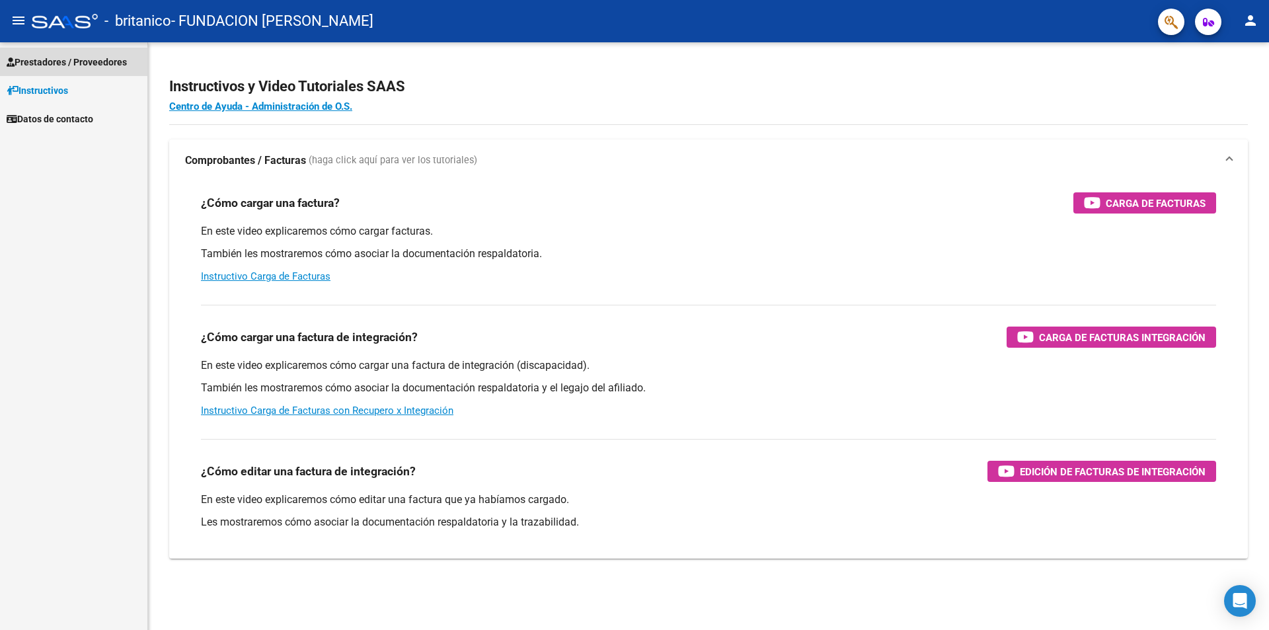
click at [42, 64] on span "Prestadores / Proveedores" at bounding box center [67, 62] width 120 height 15
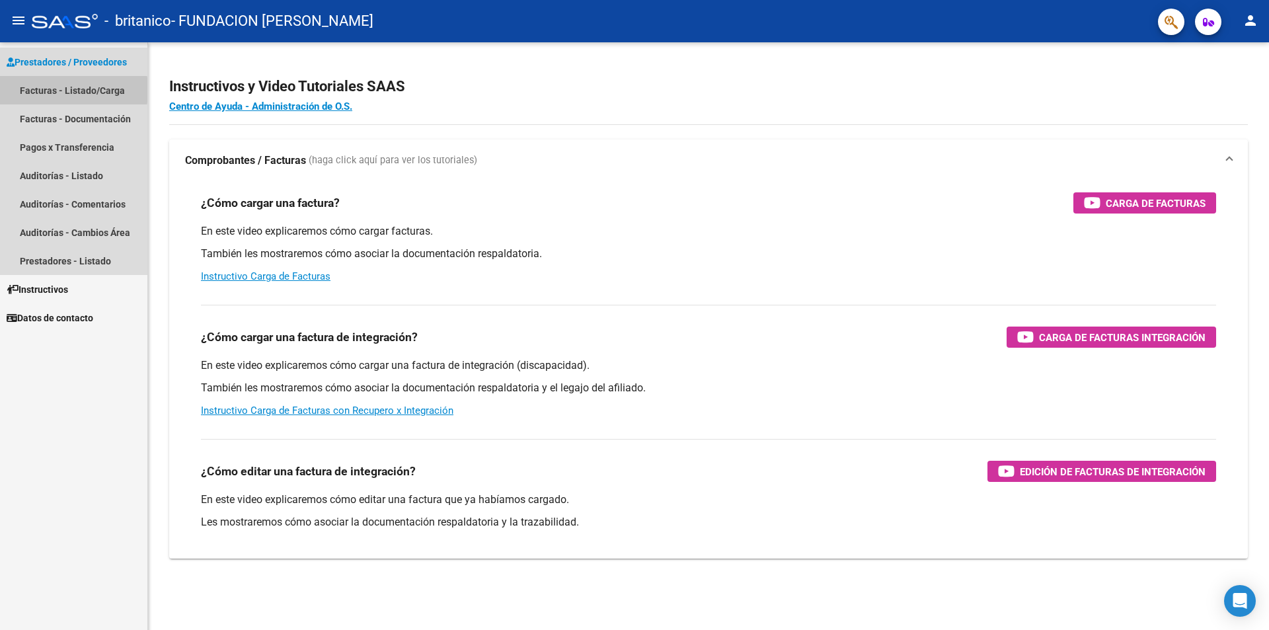
click at [34, 90] on link "Facturas - Listado/Carga" at bounding box center [73, 90] width 147 height 28
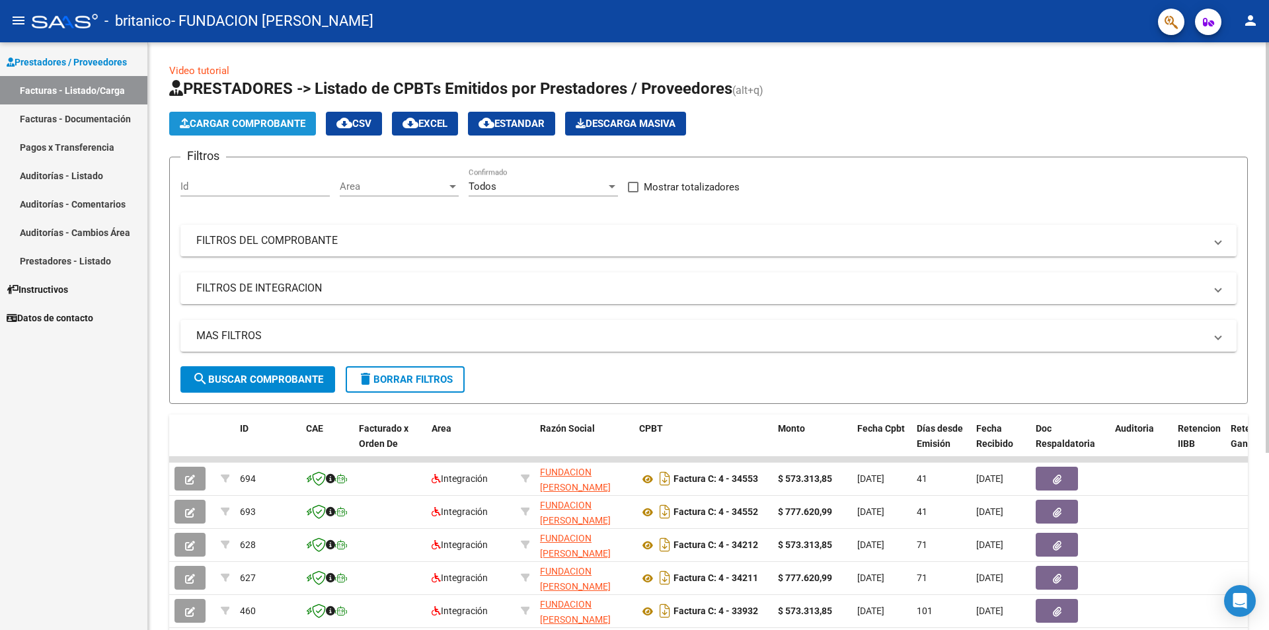
click at [231, 124] on span "Cargar Comprobante" at bounding box center [243, 124] width 126 height 12
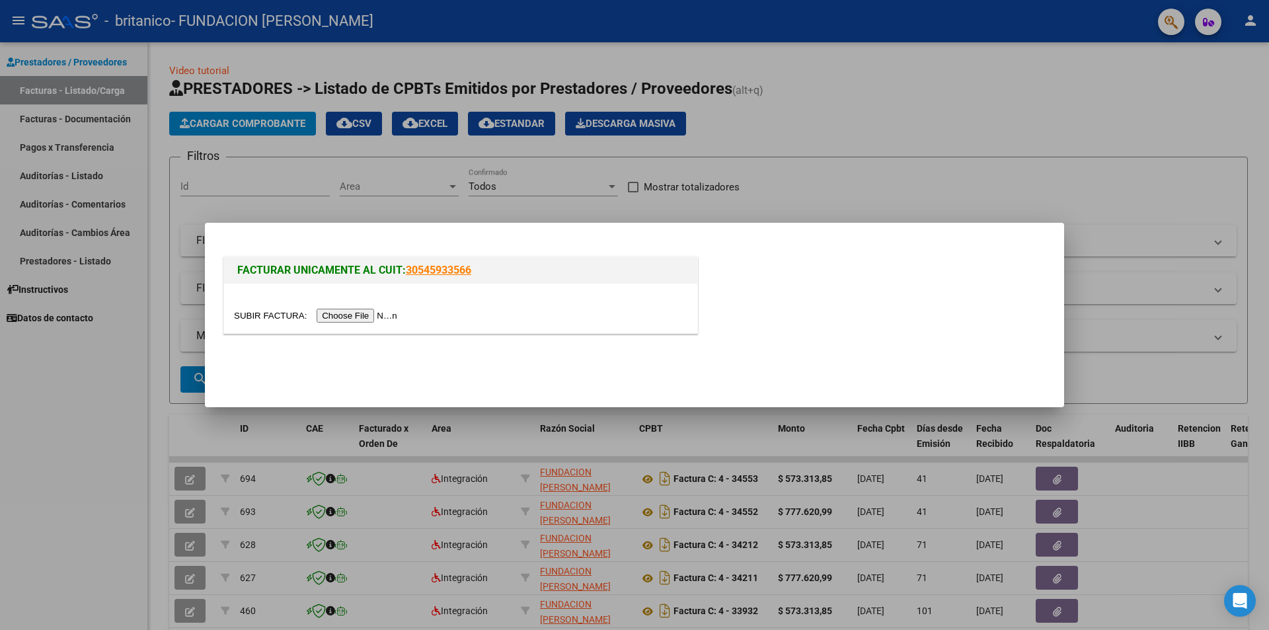
click at [364, 316] on input "file" at bounding box center [317, 316] width 167 height 14
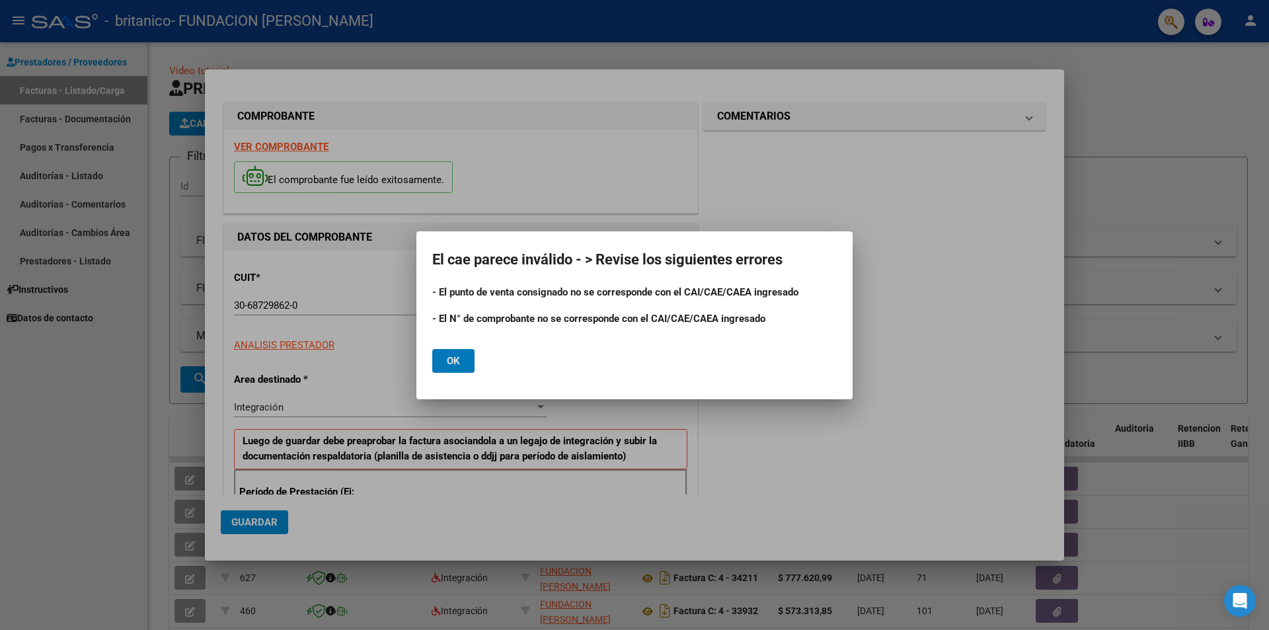
click at [465, 361] on button "Ok" at bounding box center [453, 361] width 42 height 24
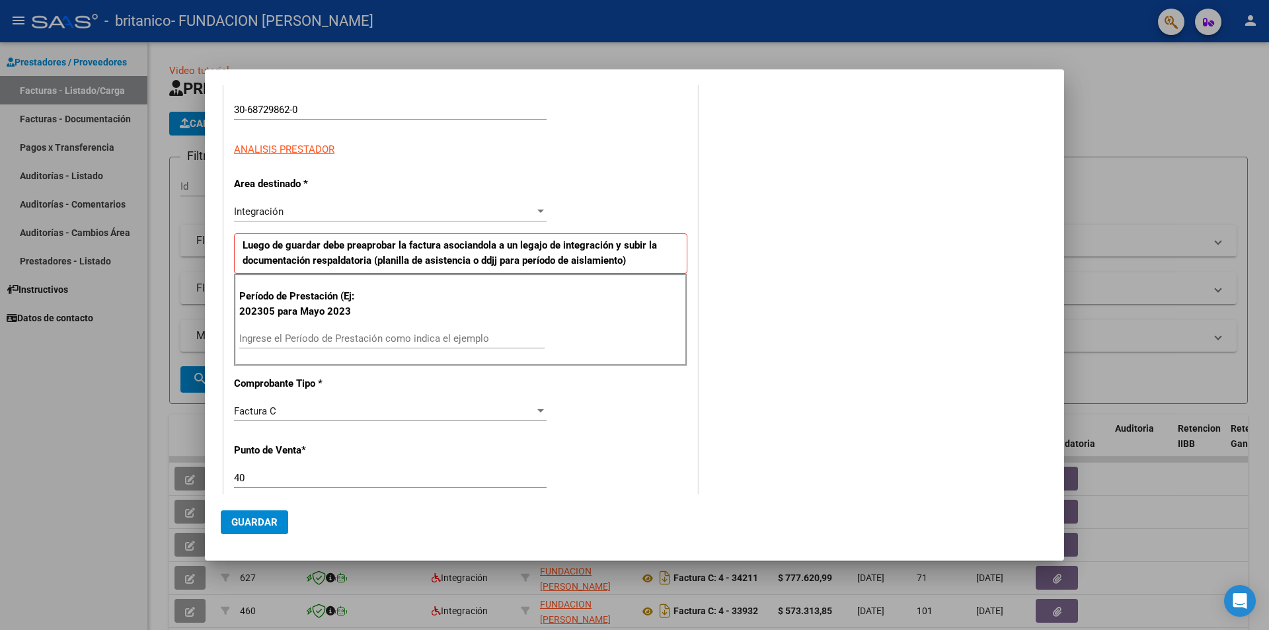
scroll to position [198, 0]
click at [301, 335] on input "Ingrese el Período de Prestación como indica el ejemplo" at bounding box center [391, 336] width 305 height 12
type input "202507"
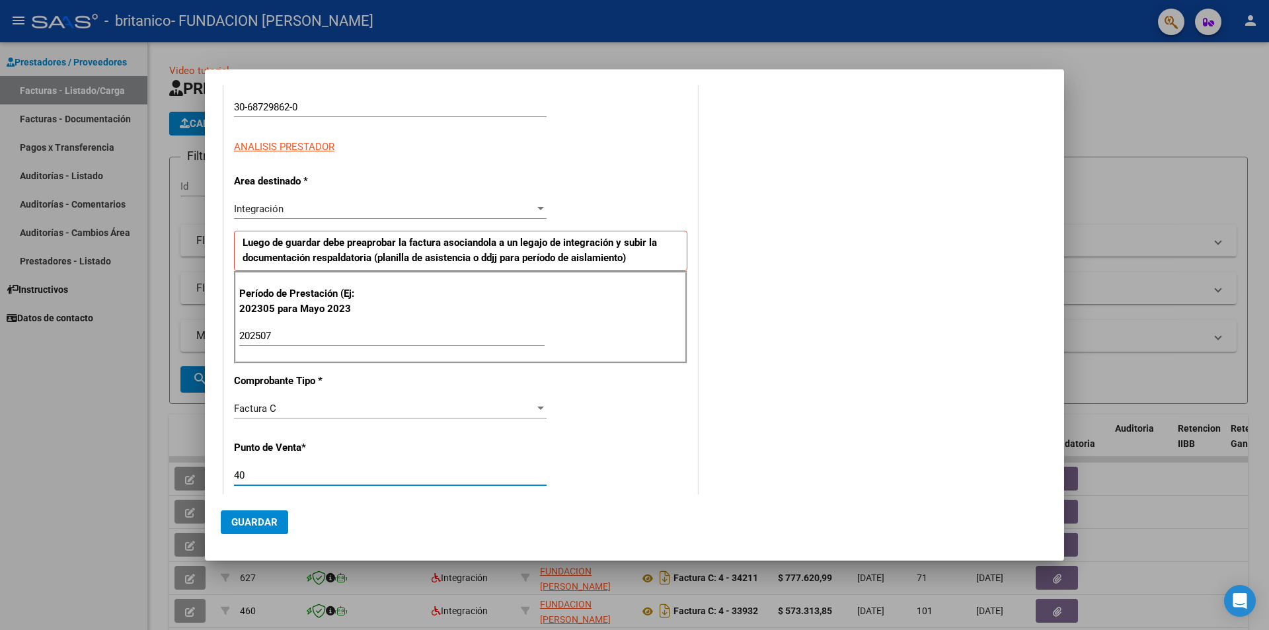
click at [253, 474] on input "40" at bounding box center [390, 475] width 313 height 12
type input "4"
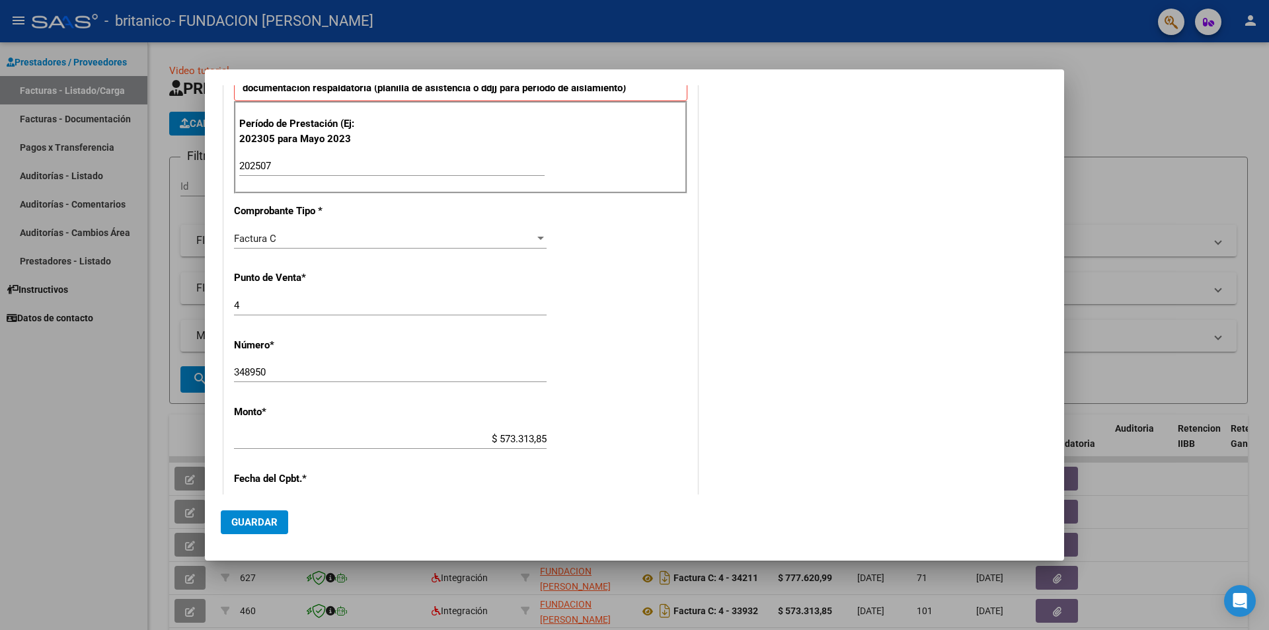
scroll to position [397, 0]
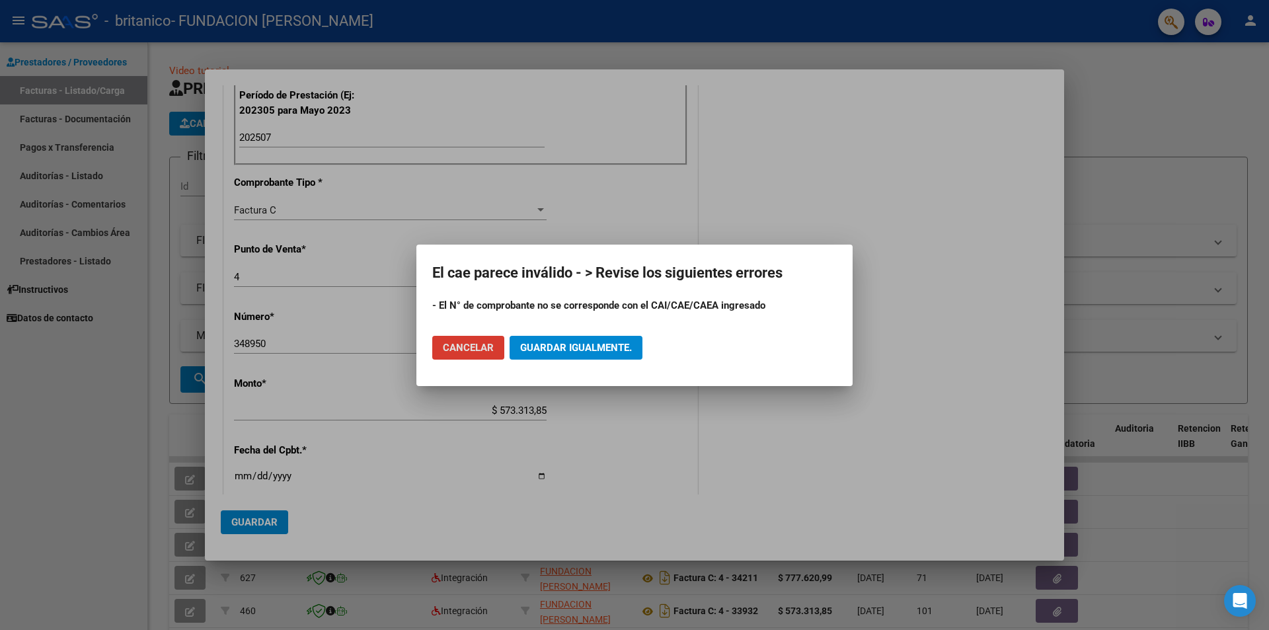
click at [565, 350] on span "Guardar igualmente." at bounding box center [576, 348] width 112 height 12
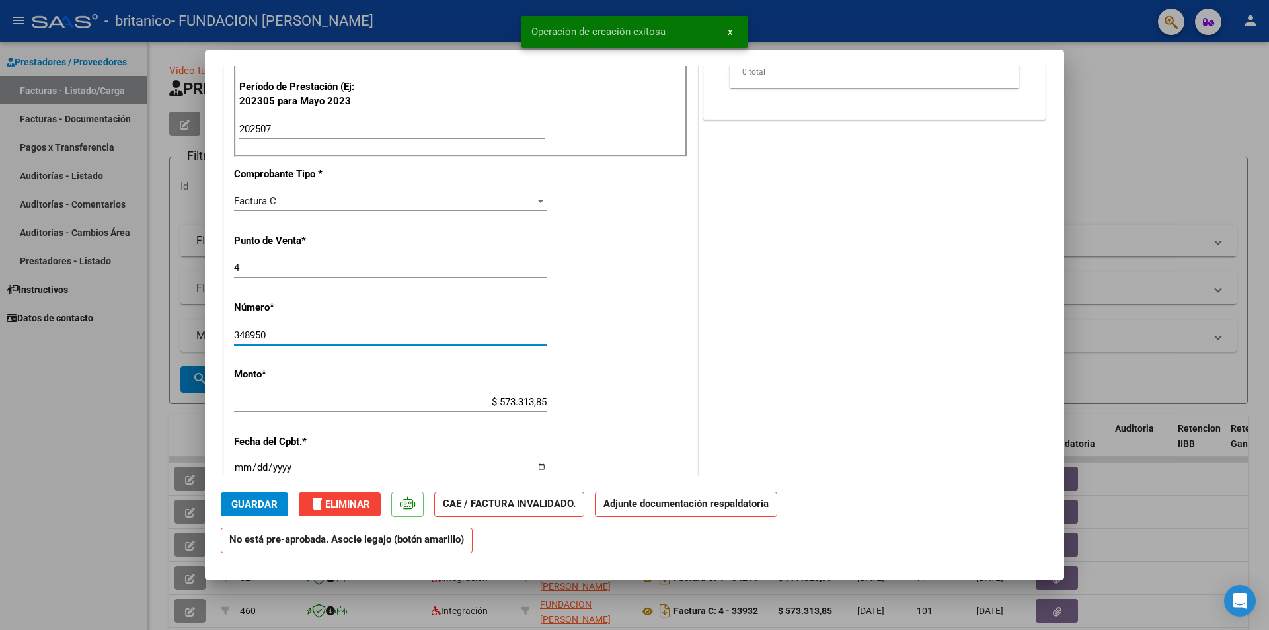
click at [306, 336] on input "348950" at bounding box center [390, 335] width 313 height 12
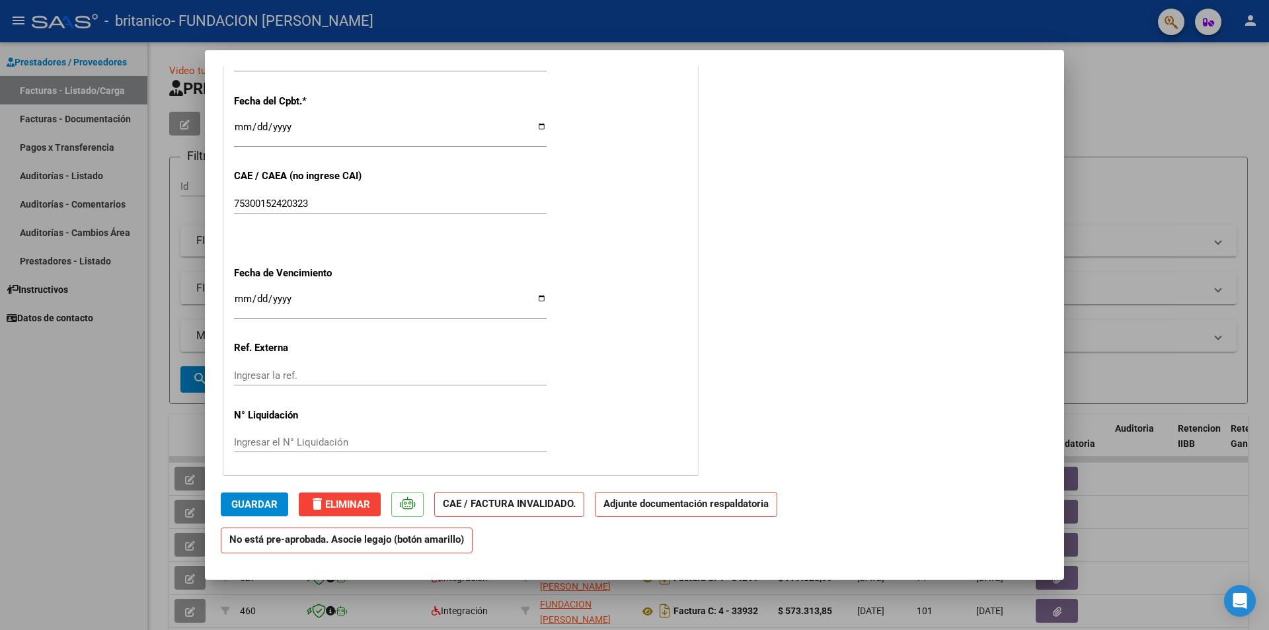
scroll to position [739, 0]
type input "34895"
click at [537, 297] on input "Ingresar la fecha" at bounding box center [390, 302] width 313 height 21
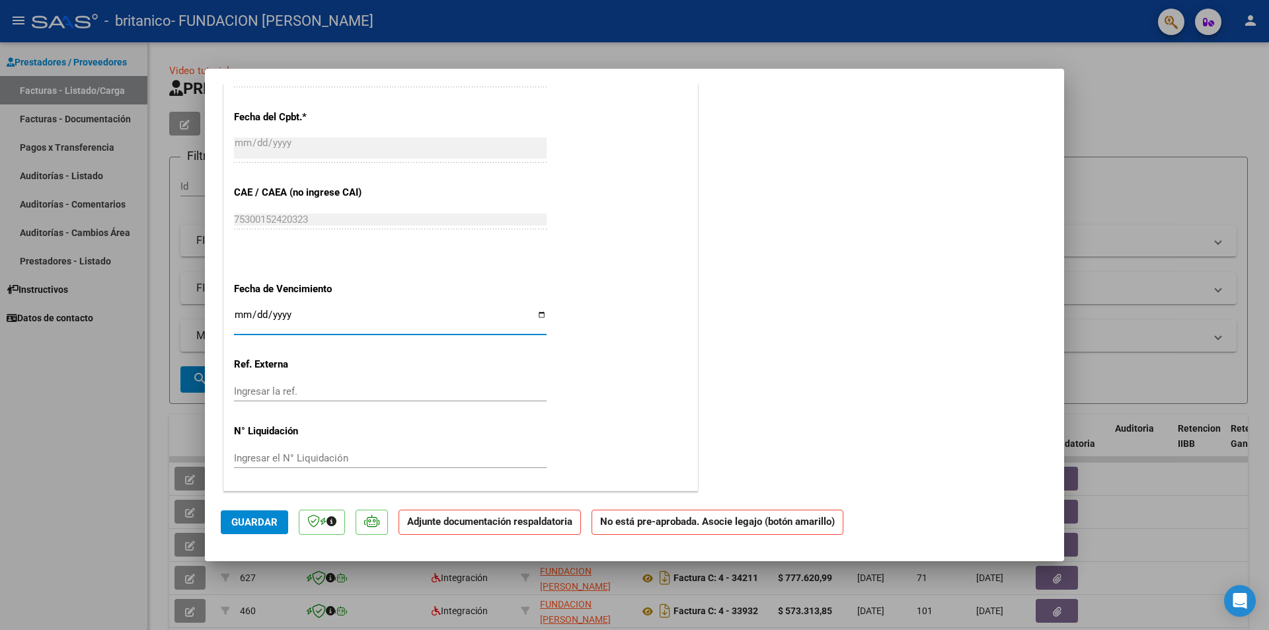
type input "[DATE]"
click at [258, 522] on span "Guardar" at bounding box center [254, 522] width 46 height 12
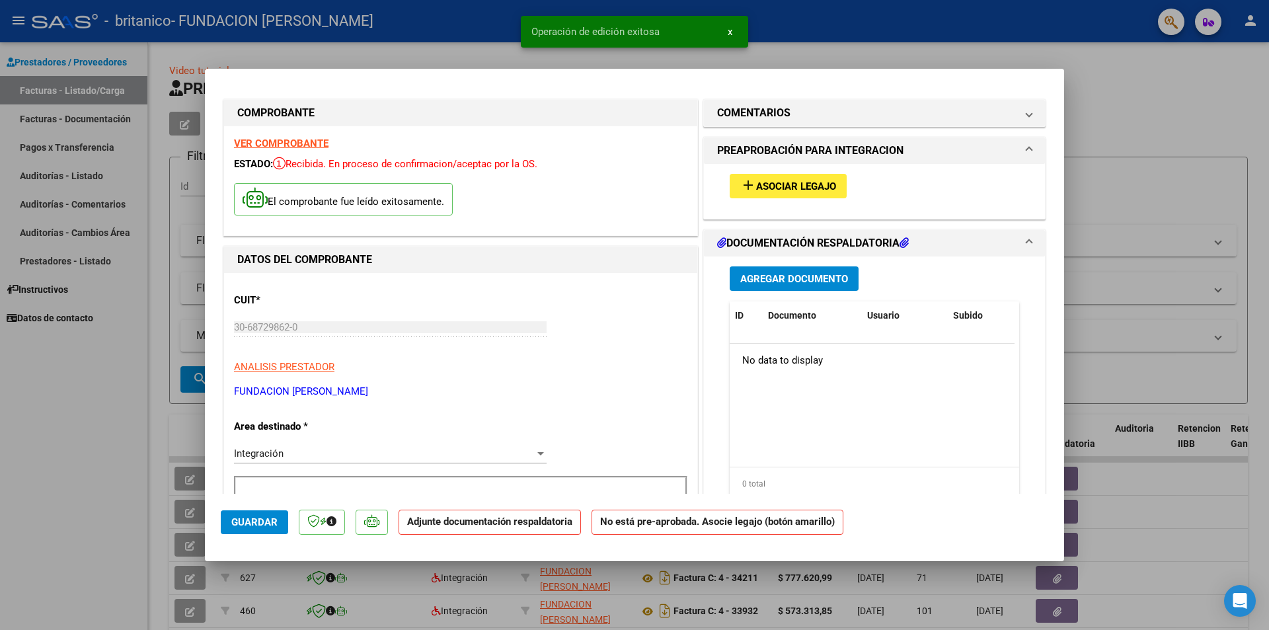
scroll to position [0, 0]
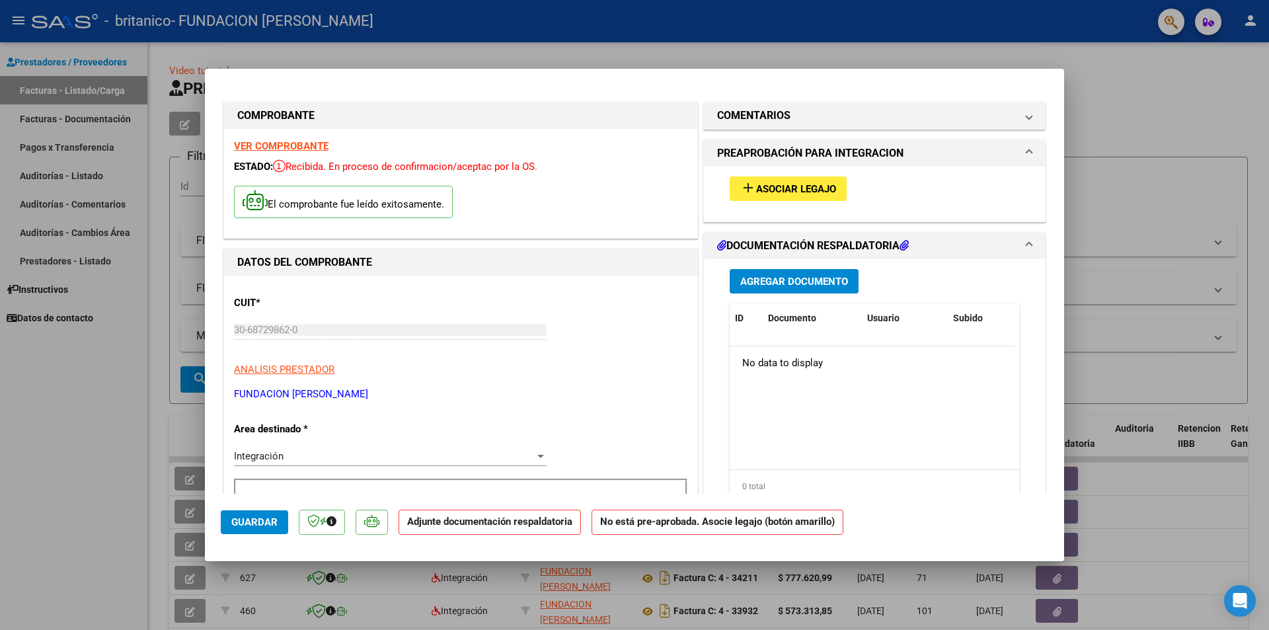
click at [778, 190] on span "Asociar Legajo" at bounding box center [796, 189] width 80 height 12
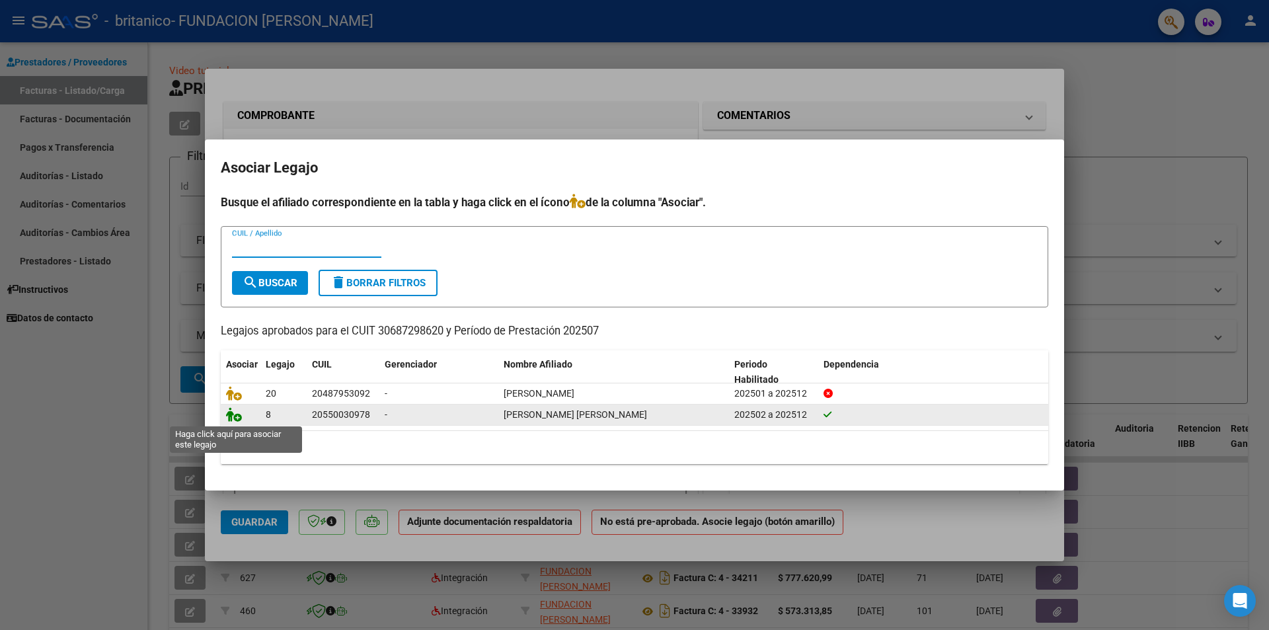
click at [234, 415] on icon at bounding box center [234, 414] width 16 height 15
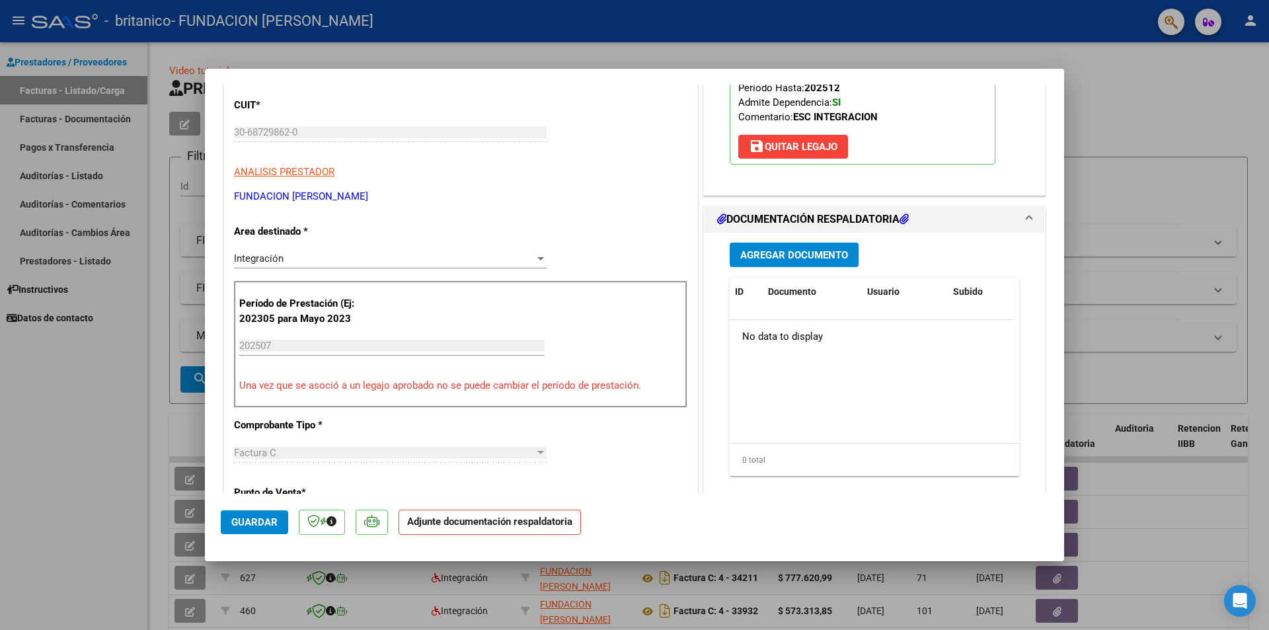
scroll to position [198, 0]
click at [768, 257] on span "Agregar Documento" at bounding box center [794, 255] width 108 height 12
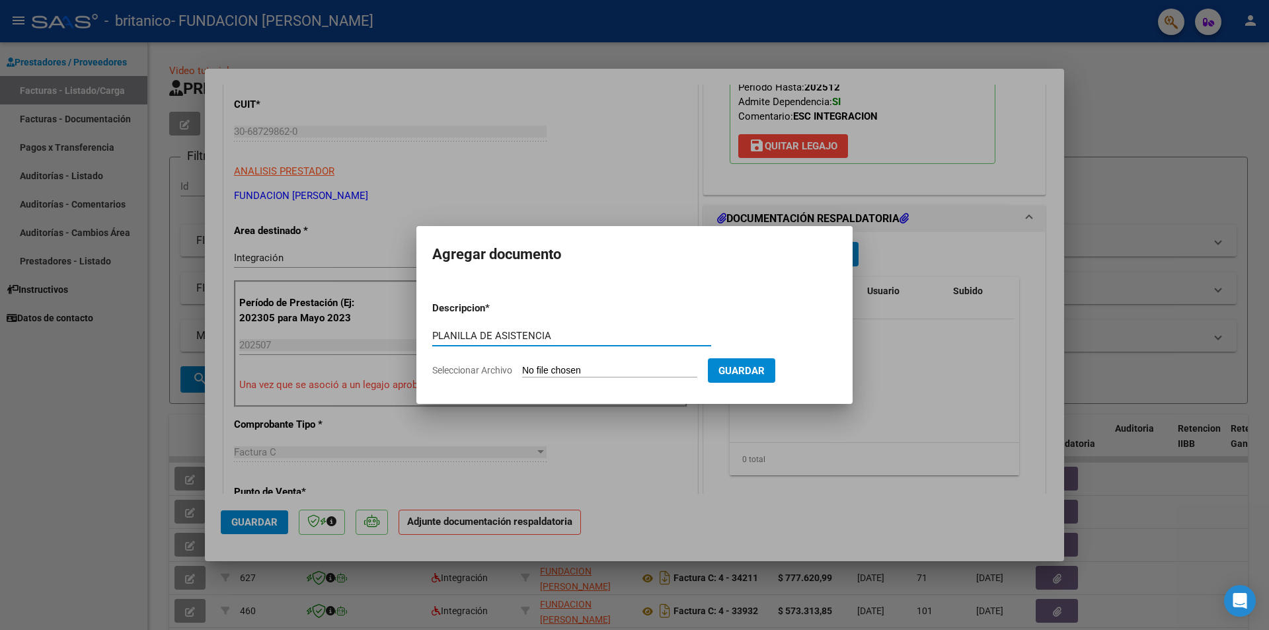
type input "PLANILLA DE ASISTENCIA"
click at [578, 371] on input "Seleccionar Archivo" at bounding box center [609, 371] width 175 height 13
type input "C:\fakepath\PA [PERSON_NAME][DATE].pdf"
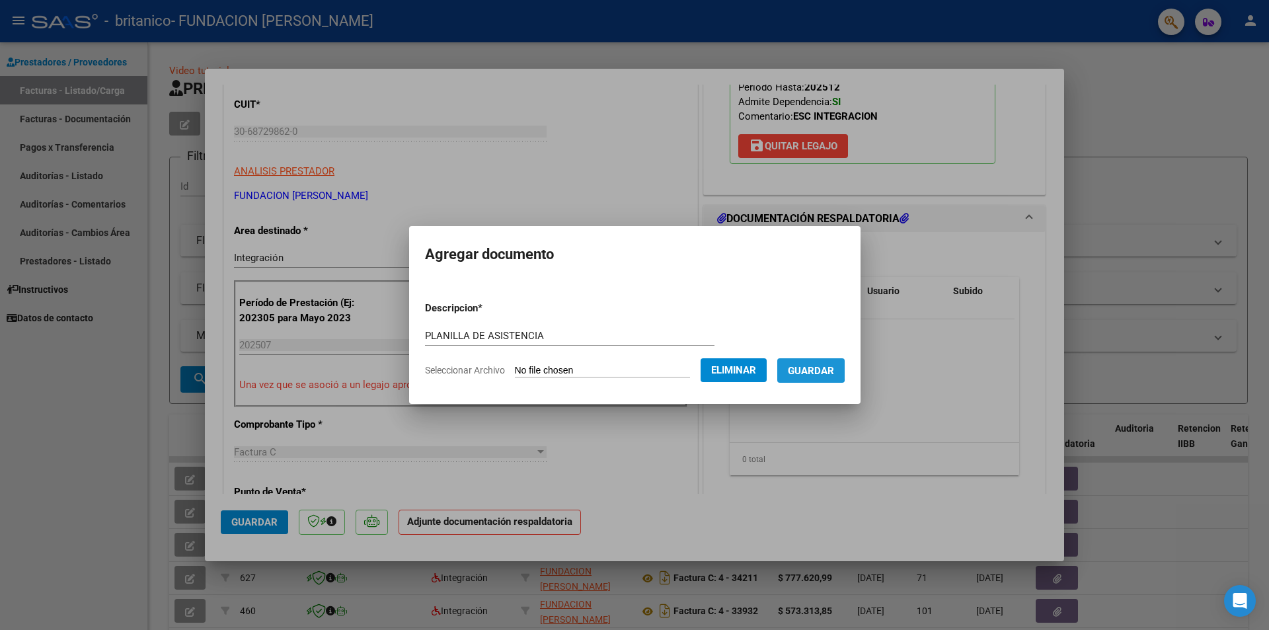
click at [812, 365] on span "Guardar" at bounding box center [811, 371] width 46 height 12
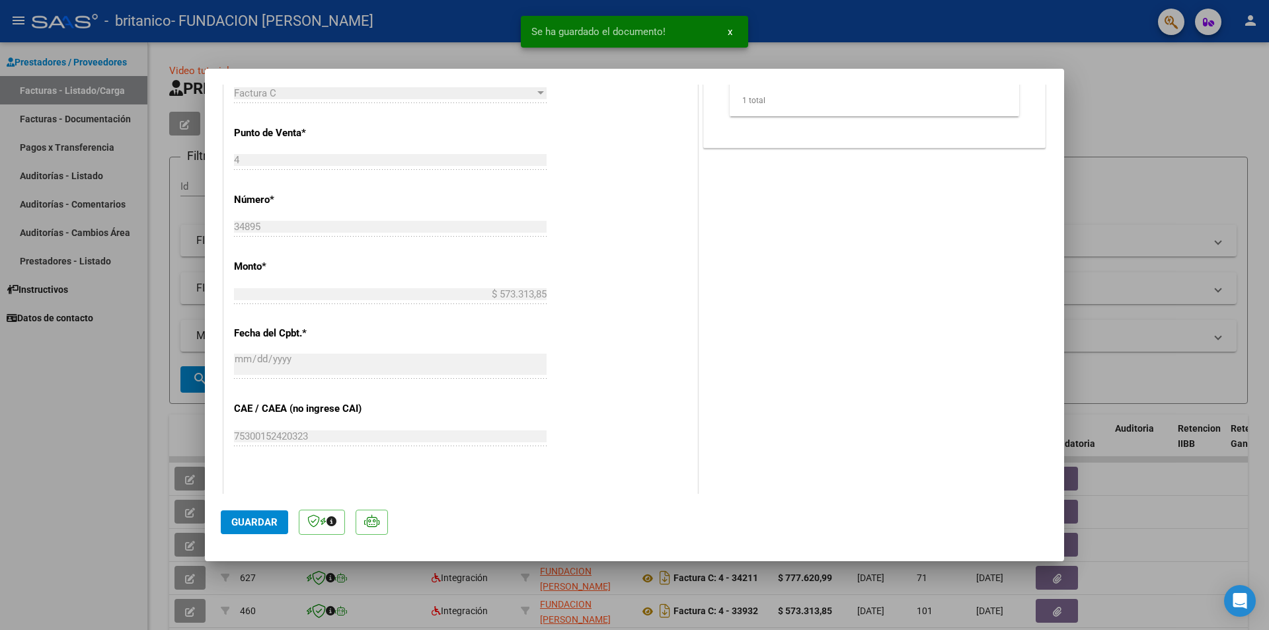
scroll to position [595, 0]
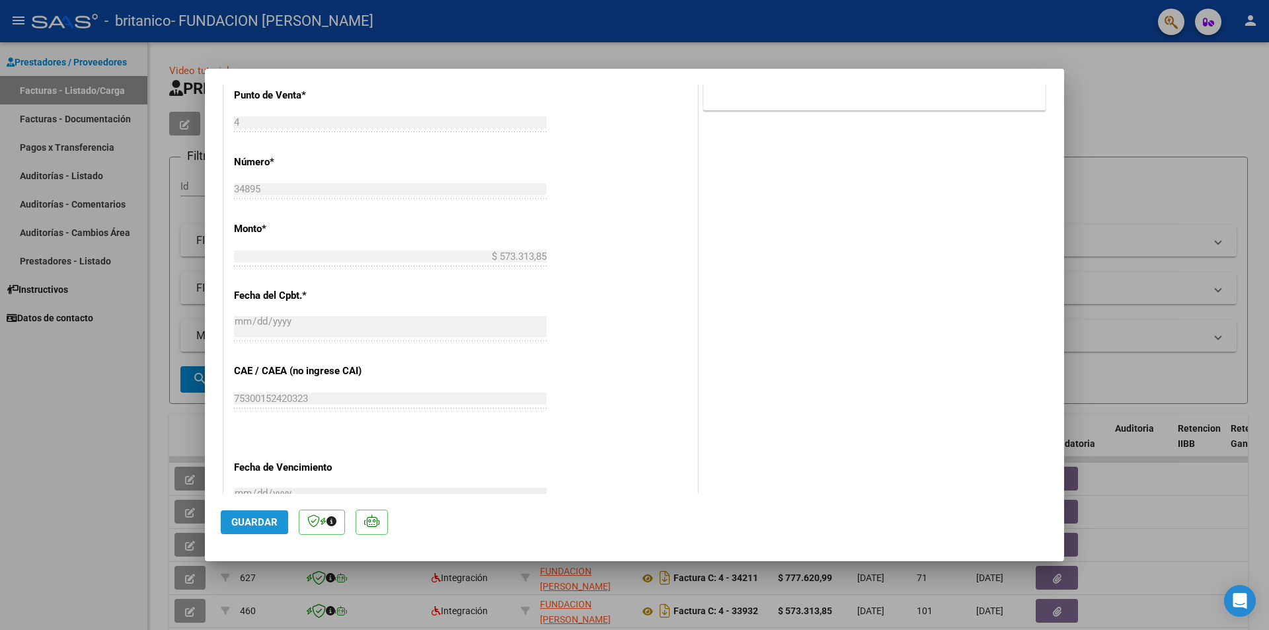
click at [253, 524] on span "Guardar" at bounding box center [254, 522] width 46 height 12
type input "$ 0,00"
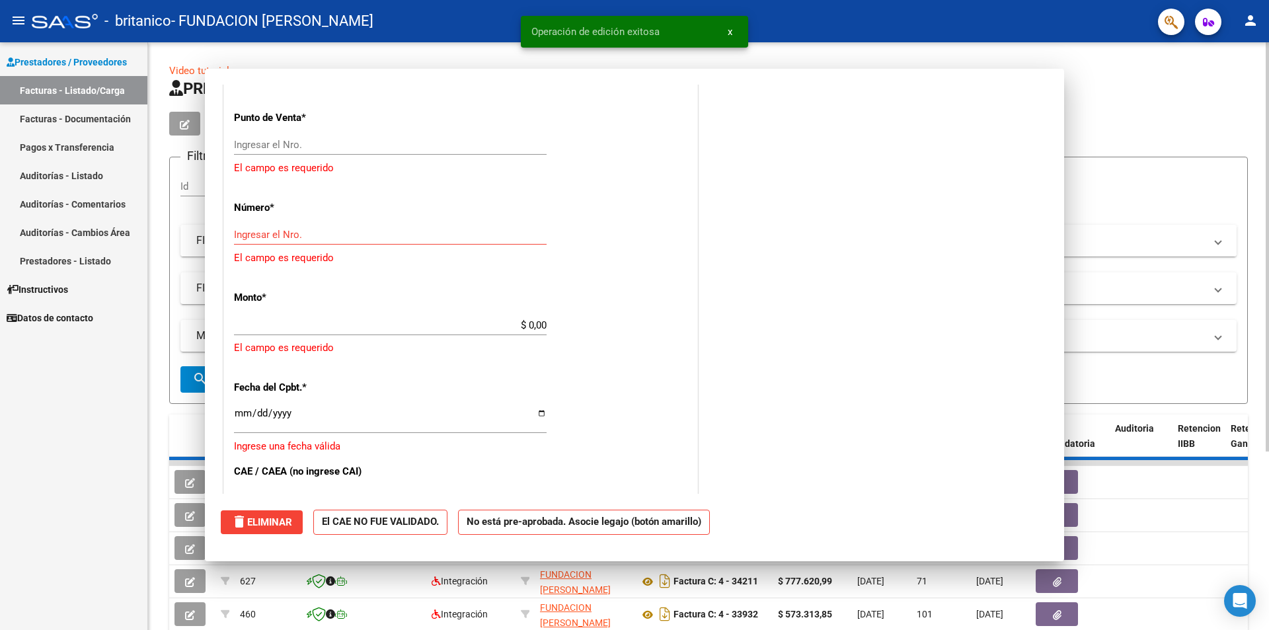
scroll to position [617, 0]
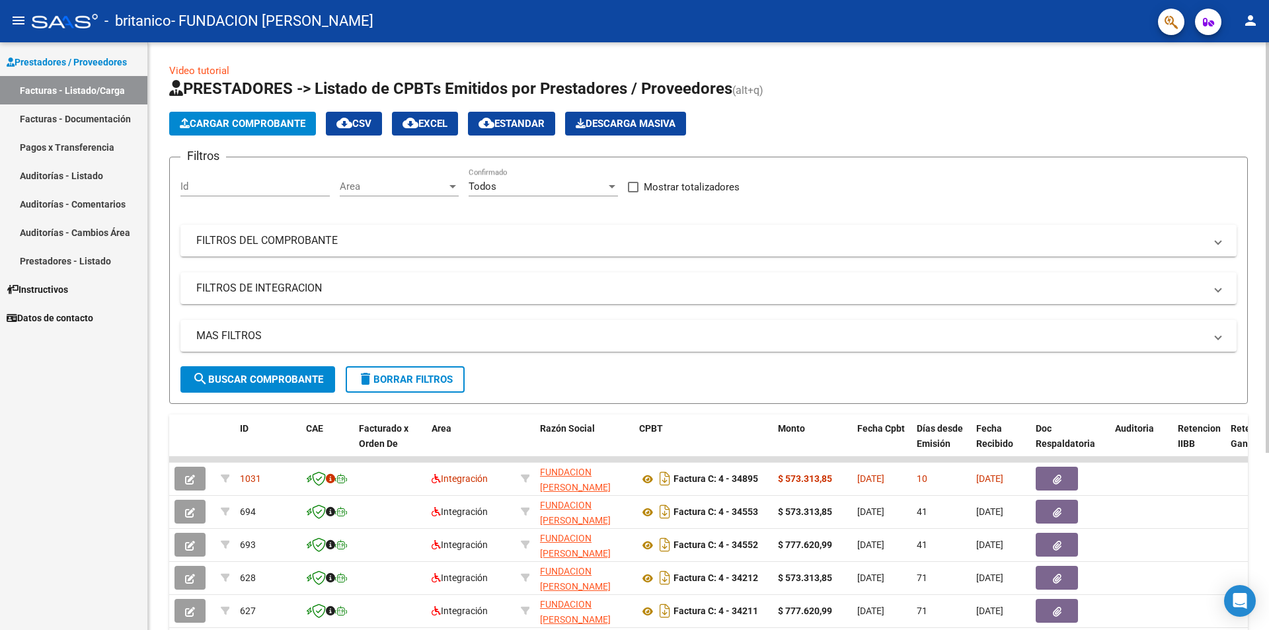
click at [256, 119] on span "Cargar Comprobante" at bounding box center [243, 124] width 126 height 12
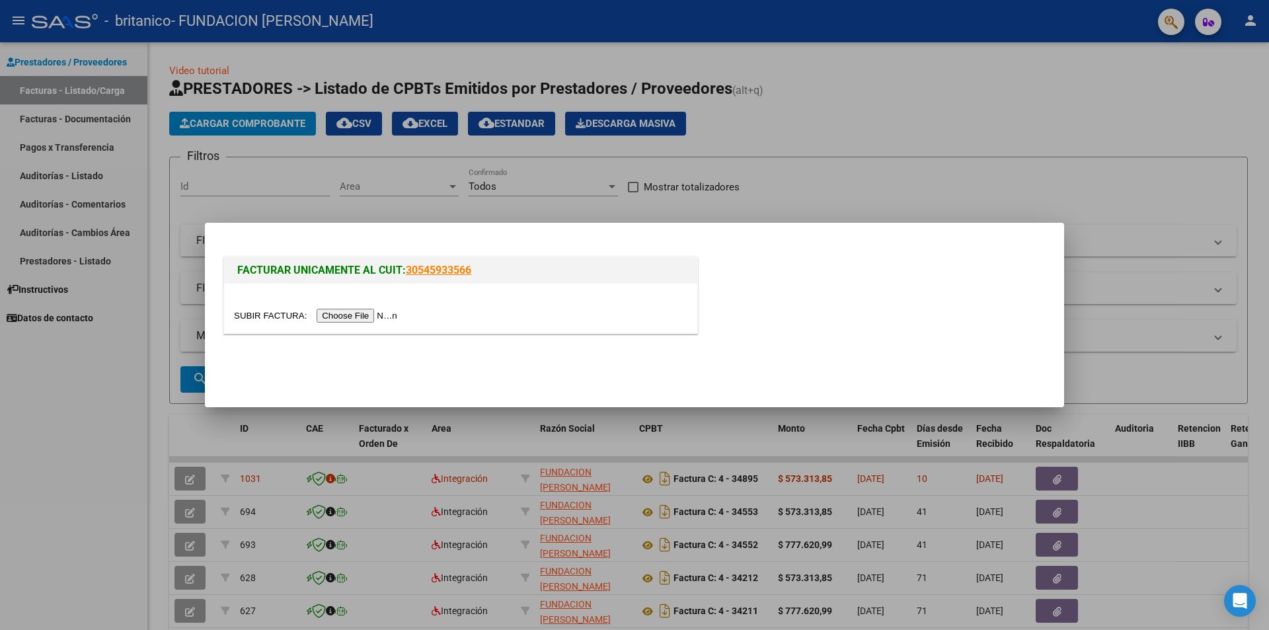
click at [360, 317] on input "file" at bounding box center [317, 316] width 167 height 14
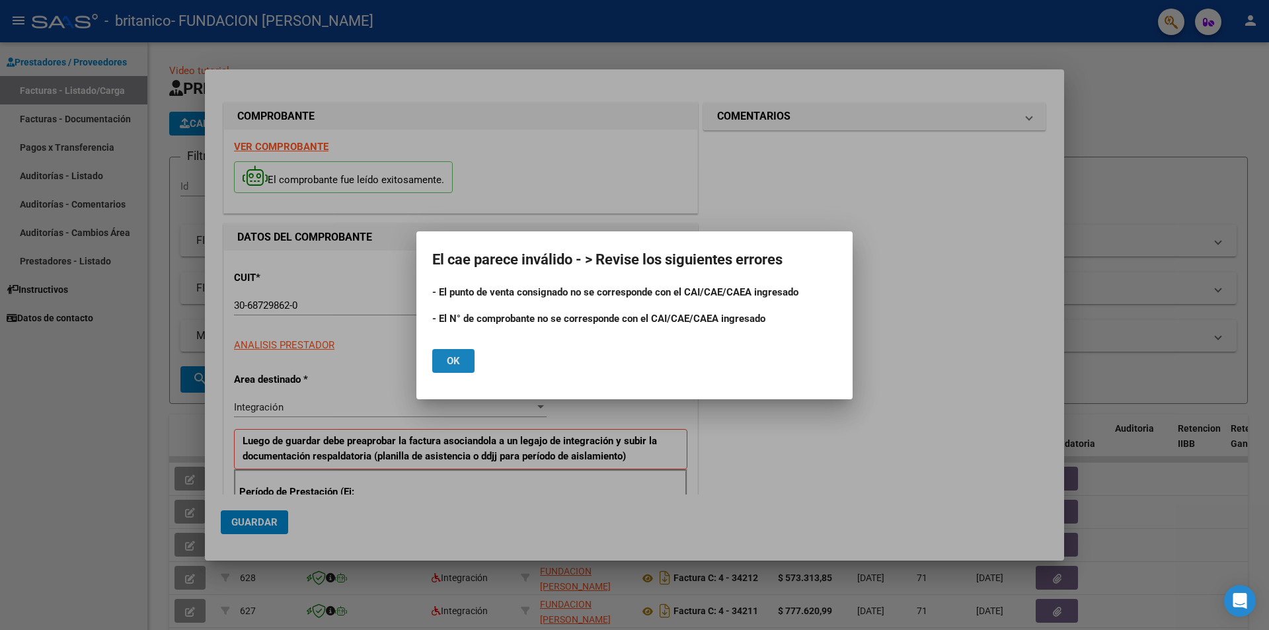
click at [451, 366] on span "Ok" at bounding box center [453, 361] width 13 height 12
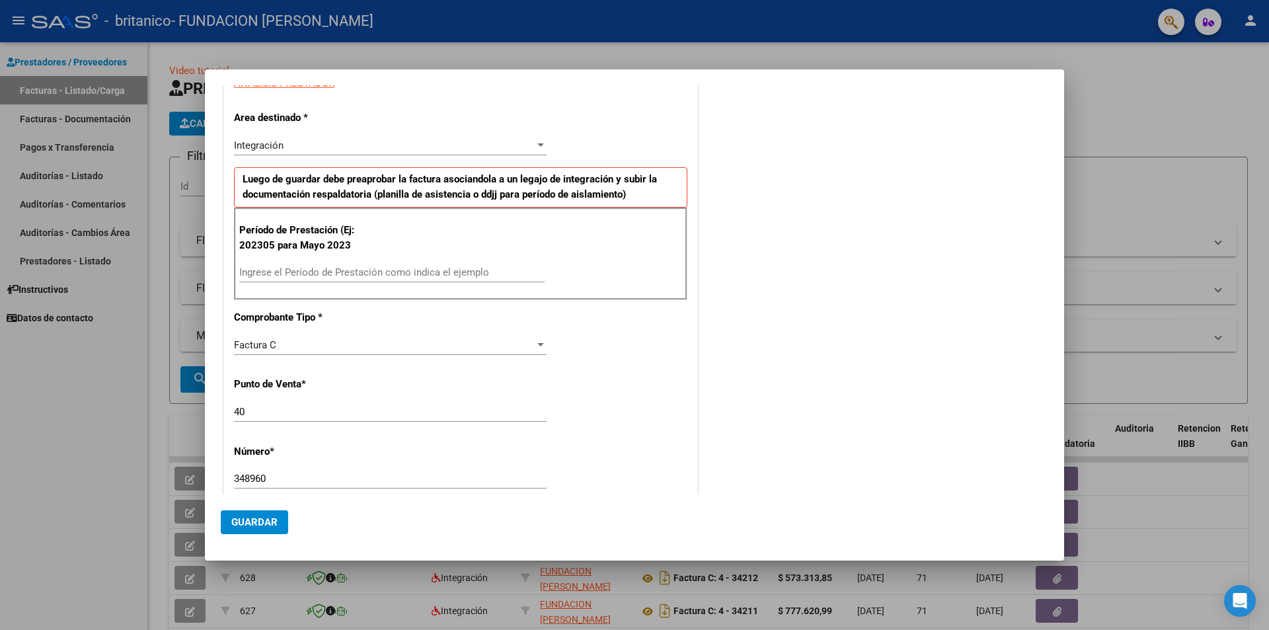
scroll to position [264, 0]
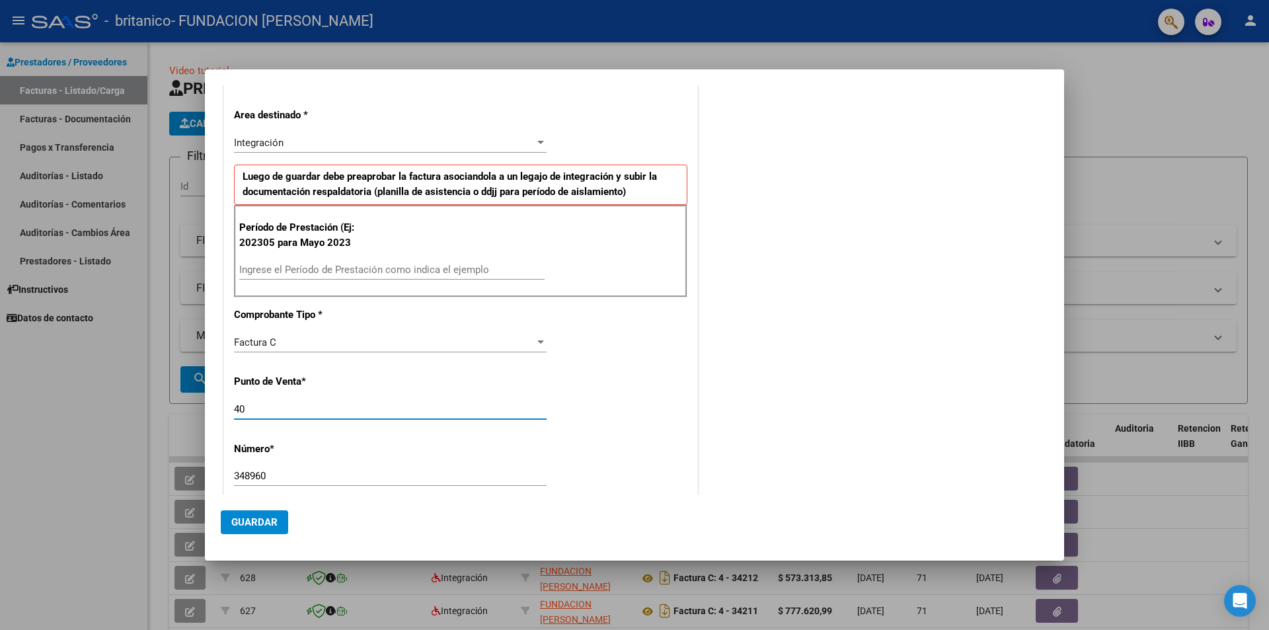
click at [257, 407] on input "40" at bounding box center [390, 409] width 313 height 12
type input "4"
click at [274, 472] on input "348960" at bounding box center [390, 476] width 313 height 12
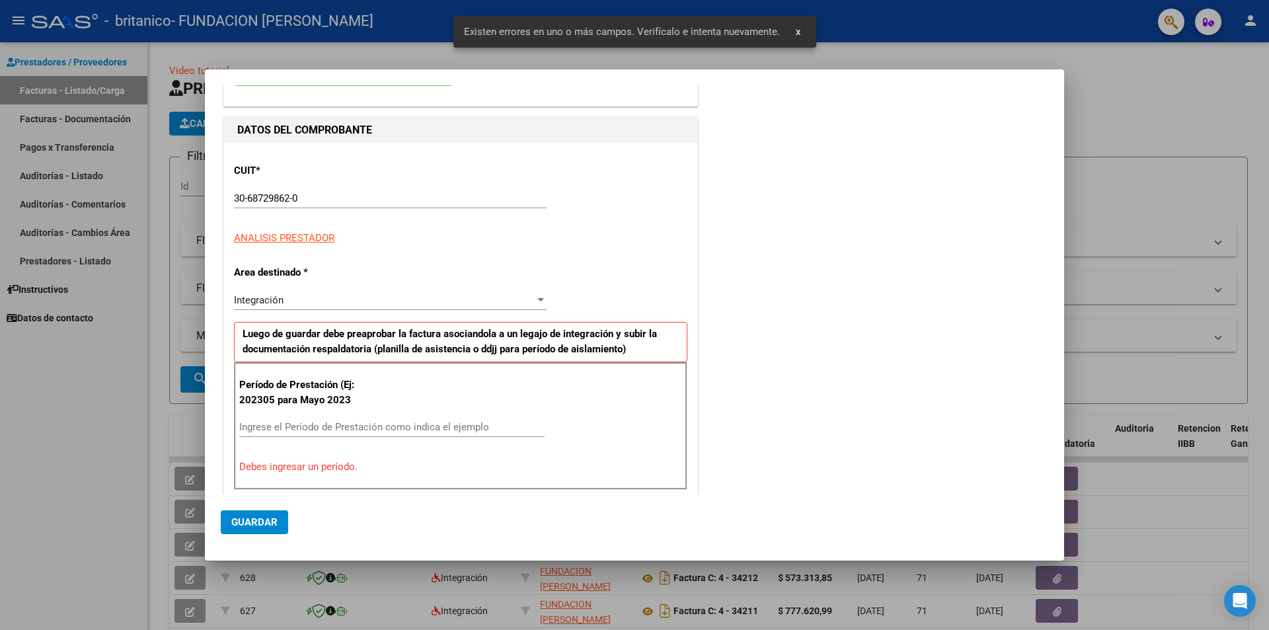
scroll to position [99, 0]
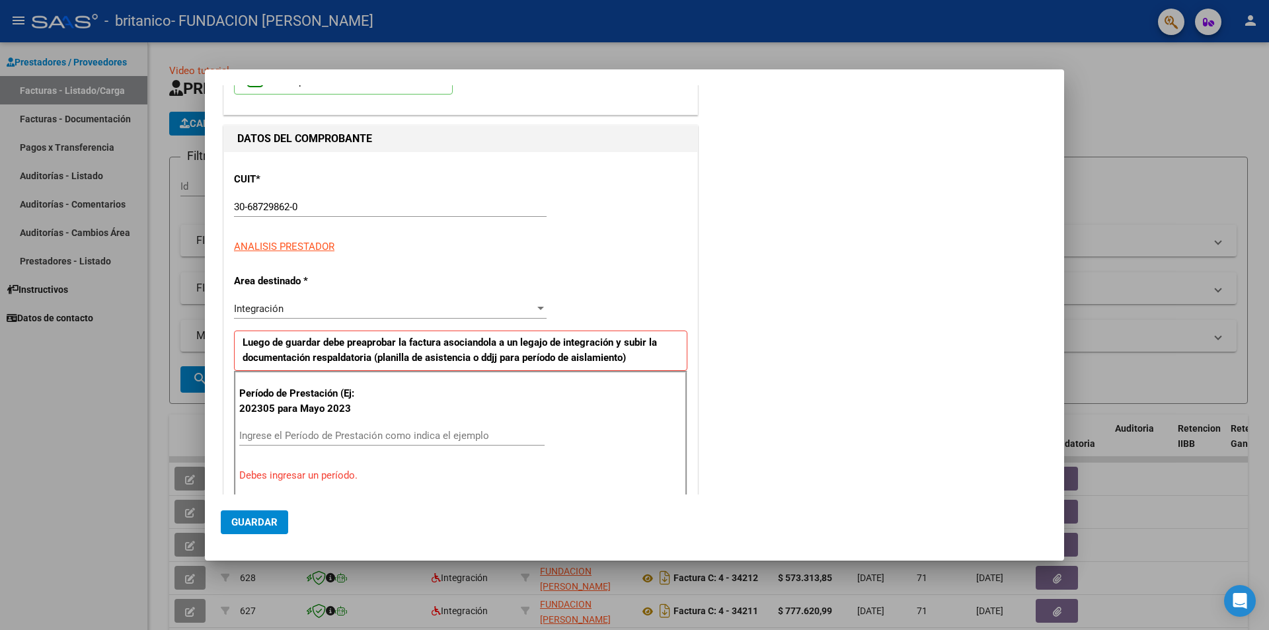
type input "34896"
click at [276, 433] on input "Ingrese el Período de Prestación como indica el ejemplo" at bounding box center [391, 436] width 305 height 12
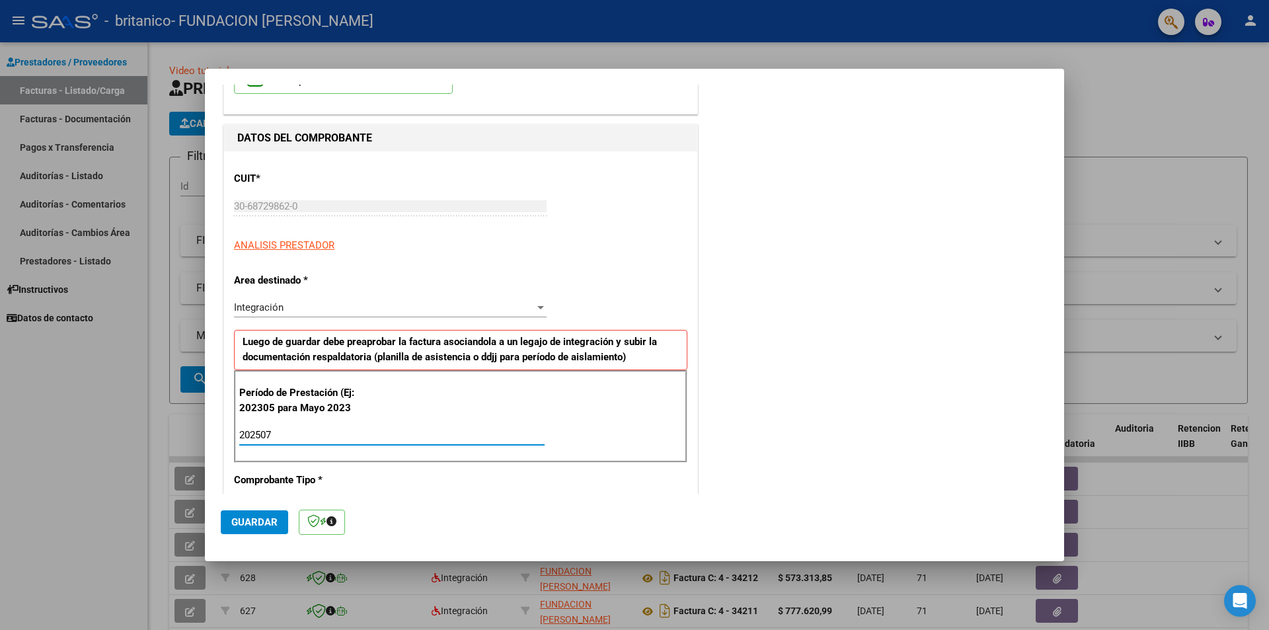
type input "202507"
drag, startPoint x: 725, startPoint y: 415, endPoint x: 751, endPoint y: 405, distance: 28.0
click at [732, 411] on div "COMENTARIOS Comentarios del Prestador / Gerenciador:" at bounding box center [875, 563] width 348 height 1124
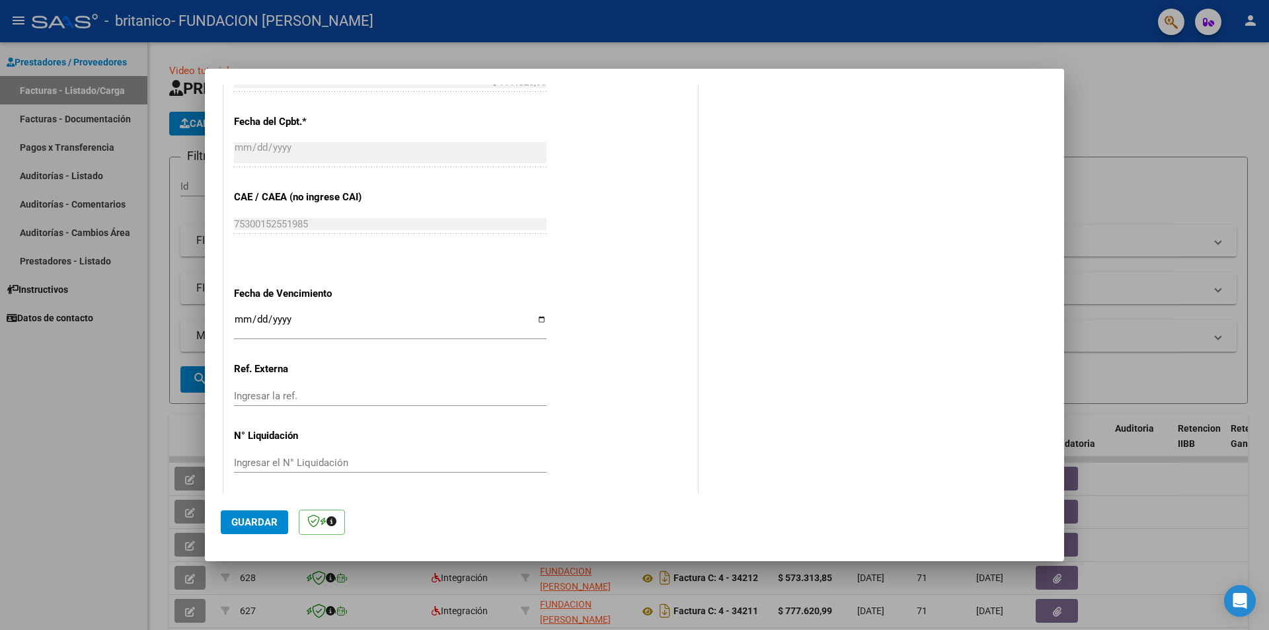
scroll to position [729, 0]
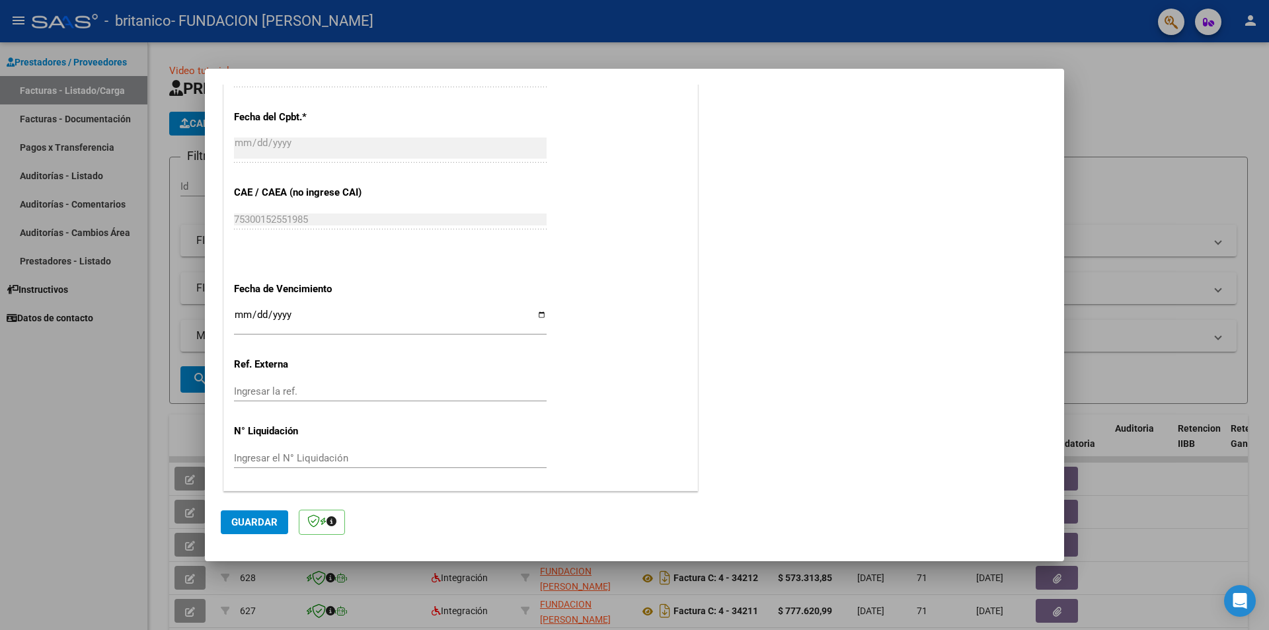
click at [250, 519] on span "Guardar" at bounding box center [254, 522] width 46 height 12
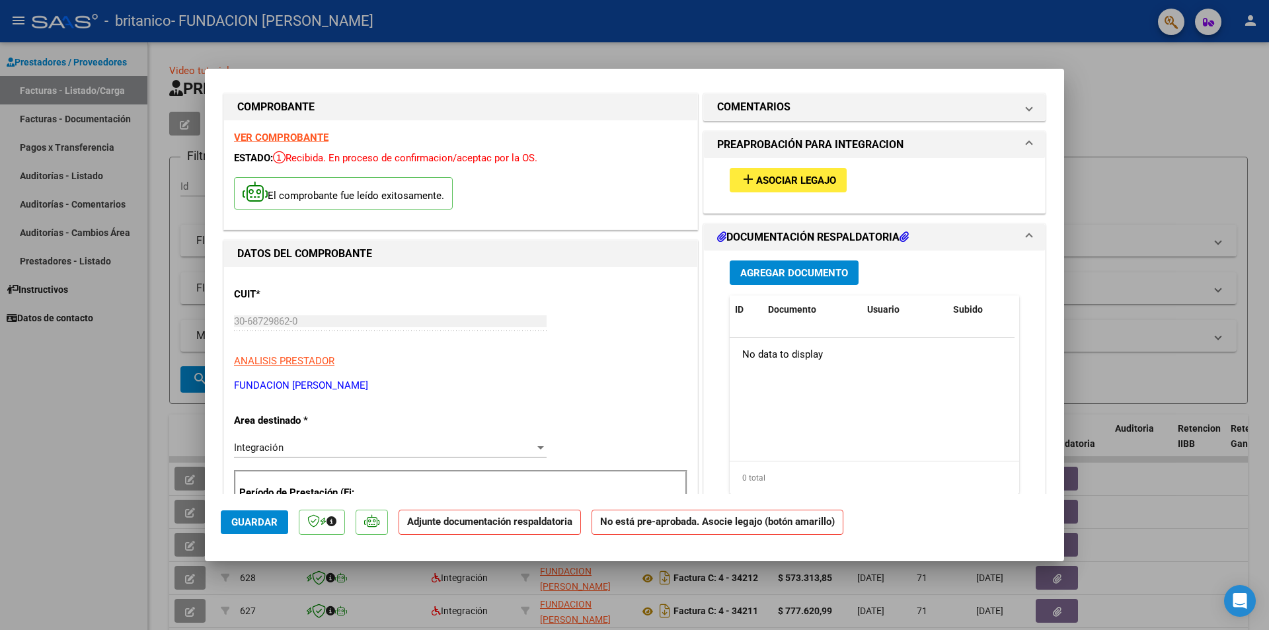
scroll to position [0, 0]
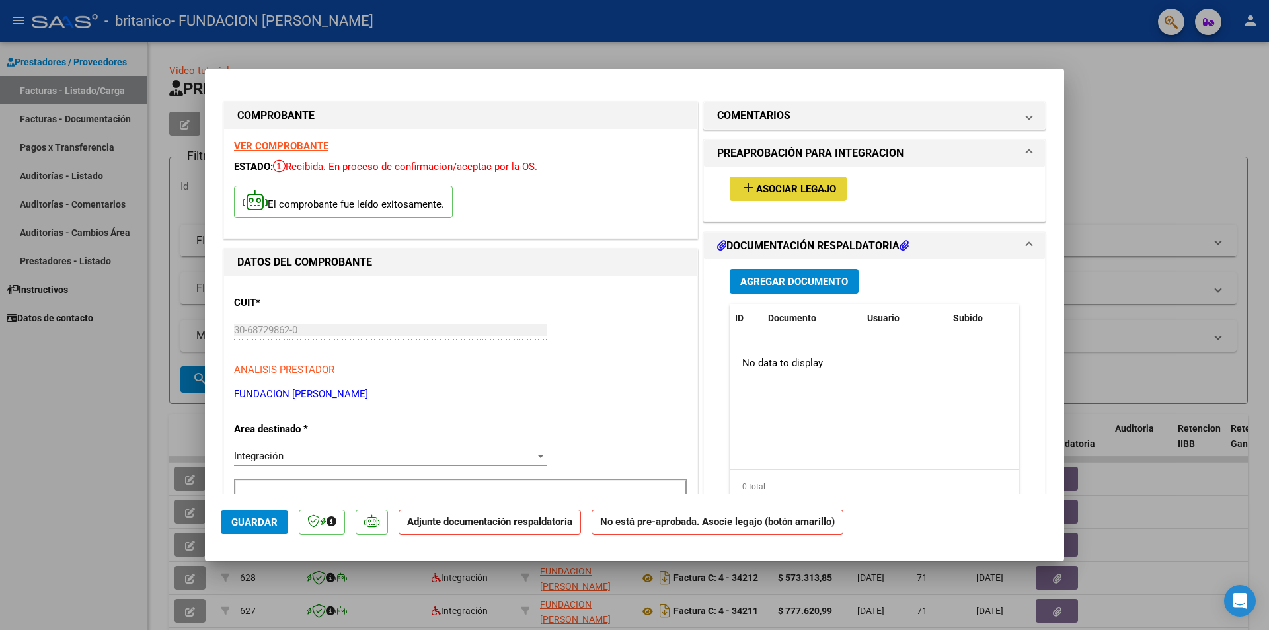
click at [763, 186] on span "Asociar Legajo" at bounding box center [796, 189] width 80 height 12
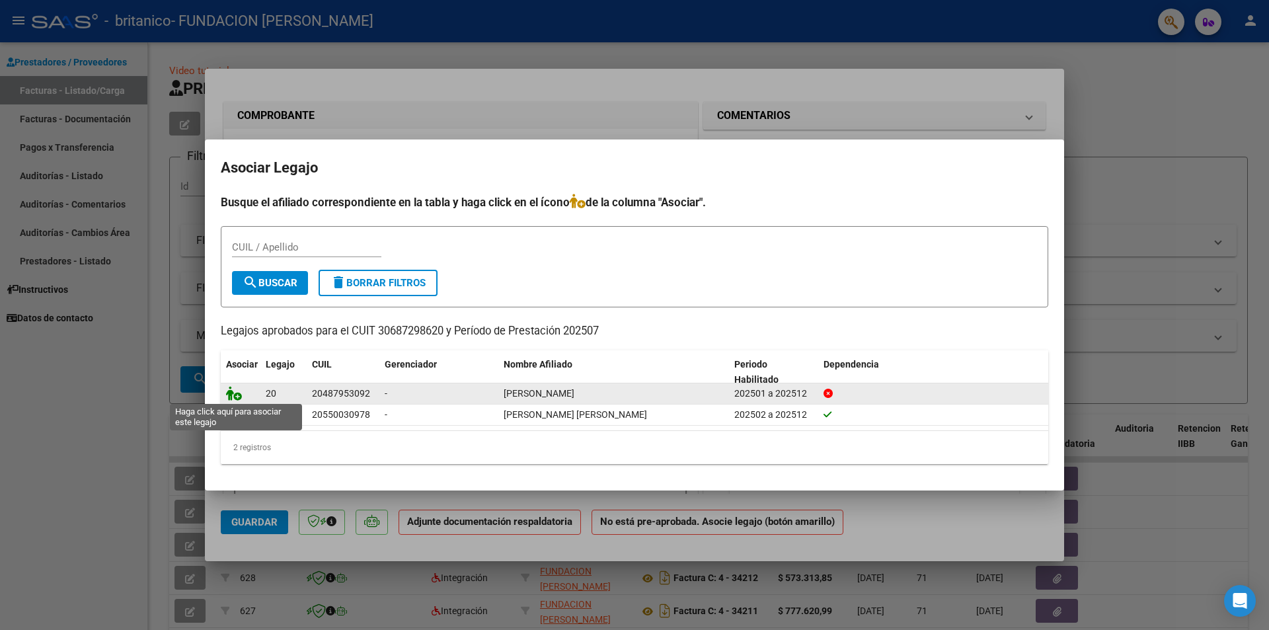
click at [236, 391] on icon at bounding box center [234, 393] width 16 height 15
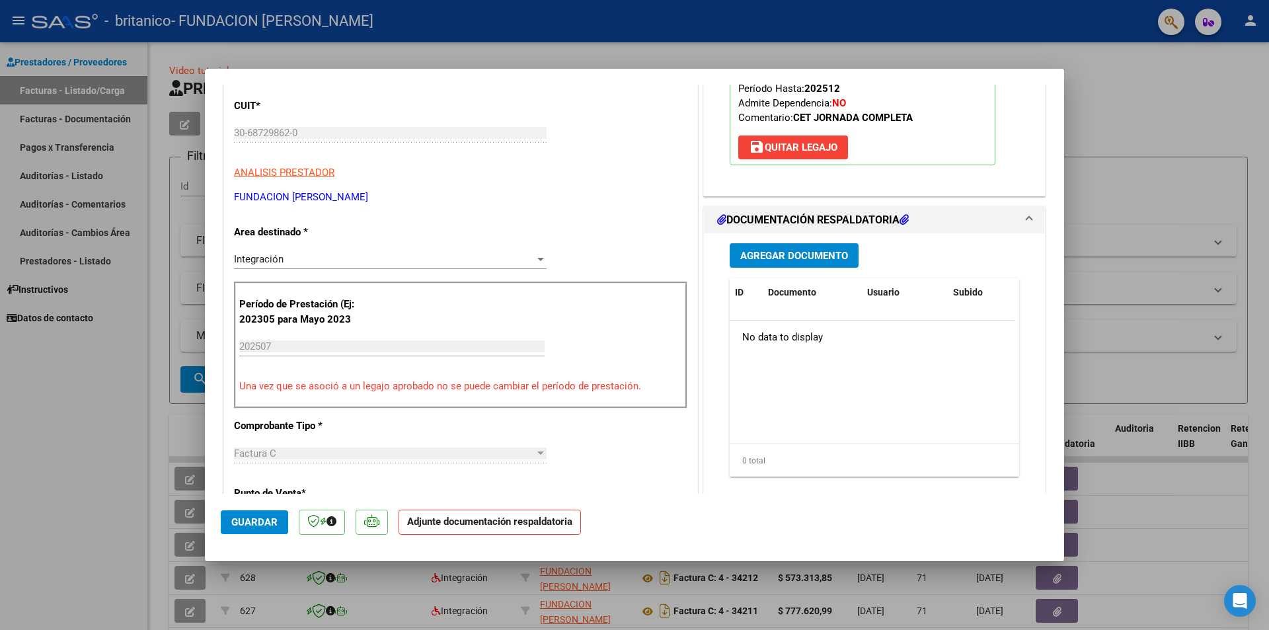
scroll to position [198, 0]
click at [788, 254] on span "Agregar Documento" at bounding box center [794, 255] width 108 height 12
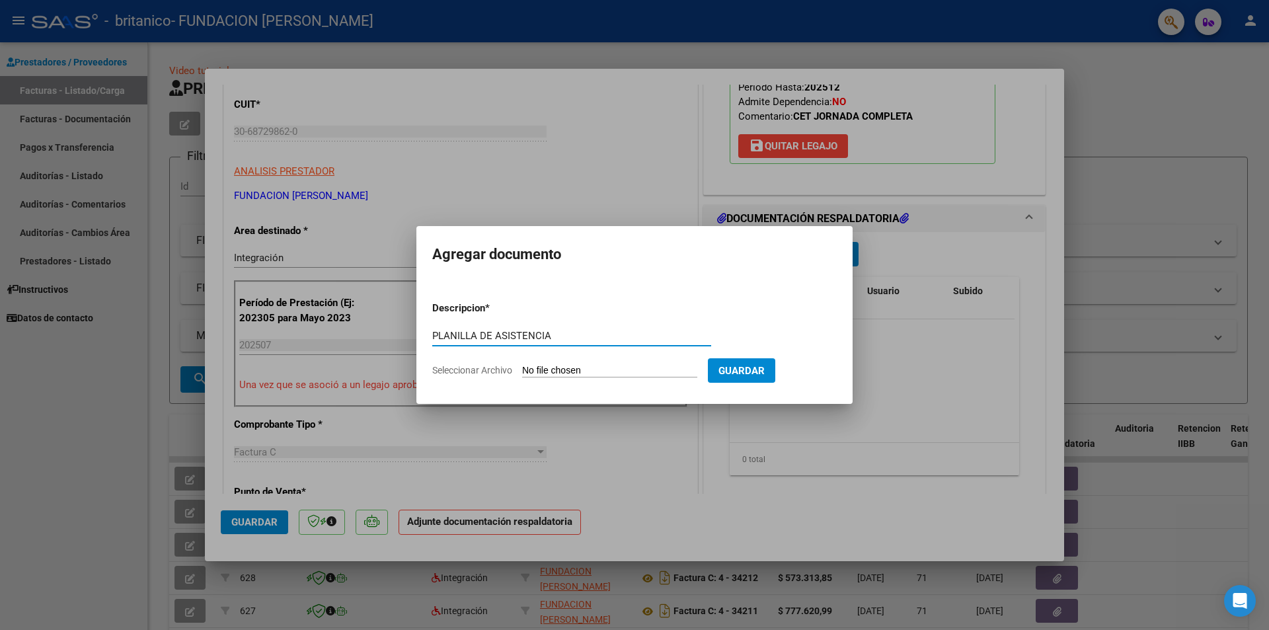
type input "PLANILLA DE ASISTENCIA"
click at [463, 363] on form "Descripcion * PLANILLA DE ASISTENCIA Escriba aquí una descripcion Seleccionar A…" at bounding box center [634, 339] width 405 height 97
click at [495, 370] on span "Seleccionar Archivo" at bounding box center [472, 370] width 80 height 11
click at [522, 370] on input "Seleccionar Archivo" at bounding box center [609, 371] width 175 height 13
type input "C:\fakepath\PA [PERSON_NAME][DATE].pdf"
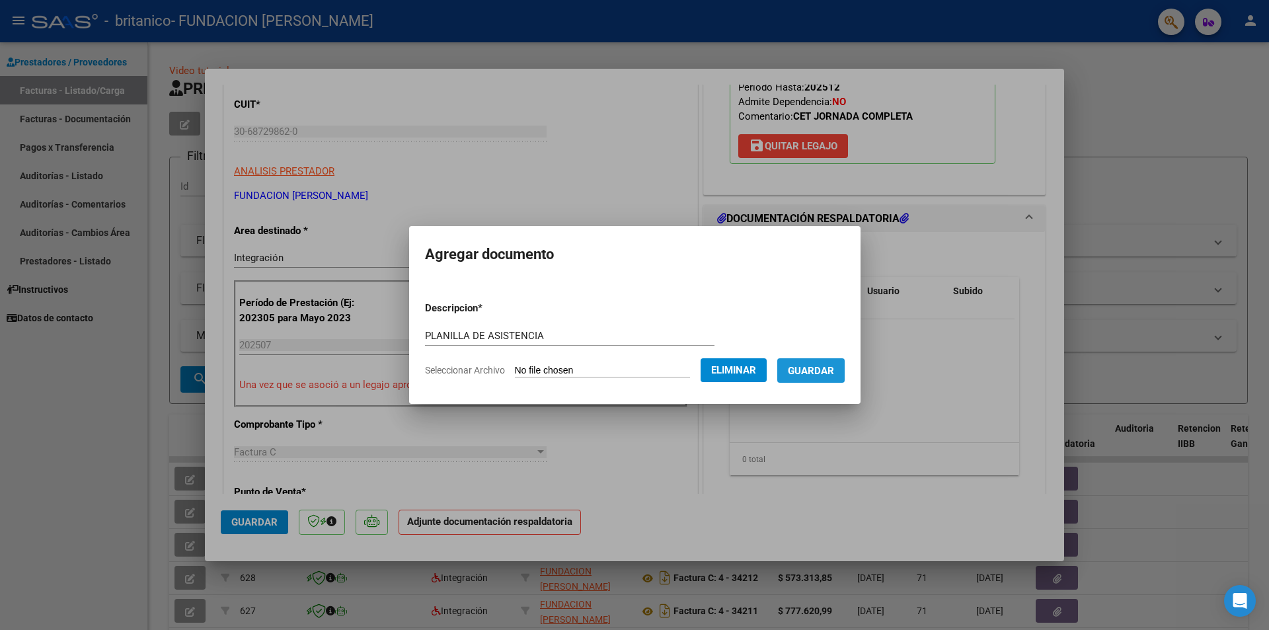
click at [827, 368] on span "Guardar" at bounding box center [811, 371] width 46 height 12
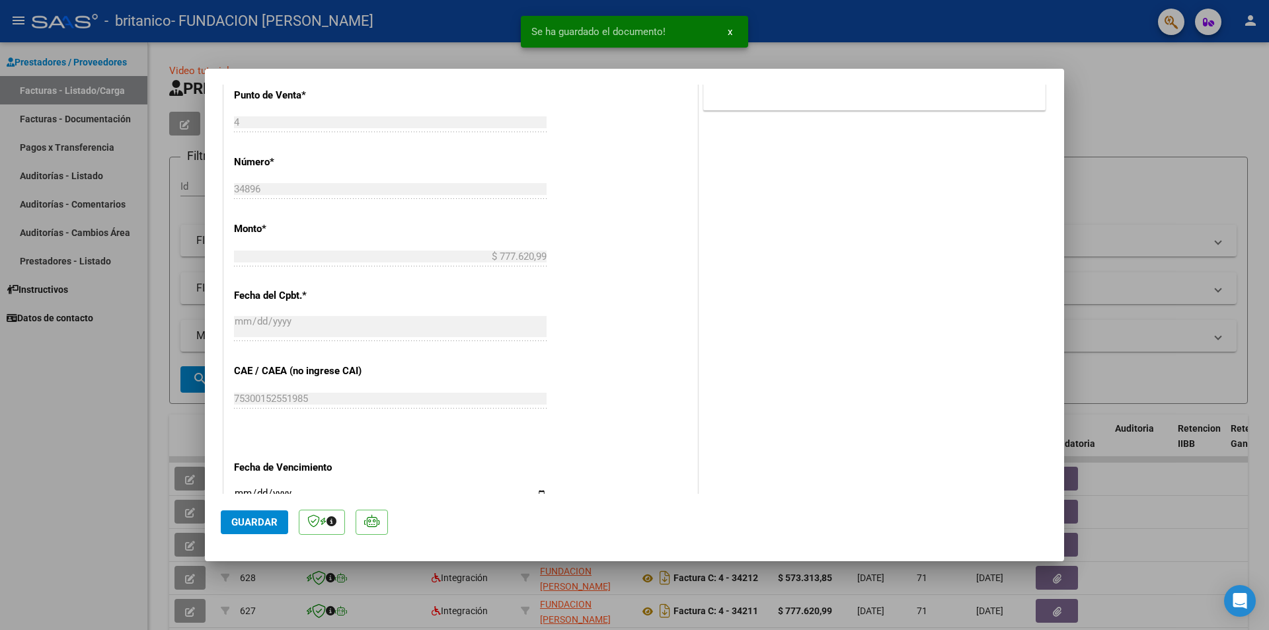
scroll to position [774, 0]
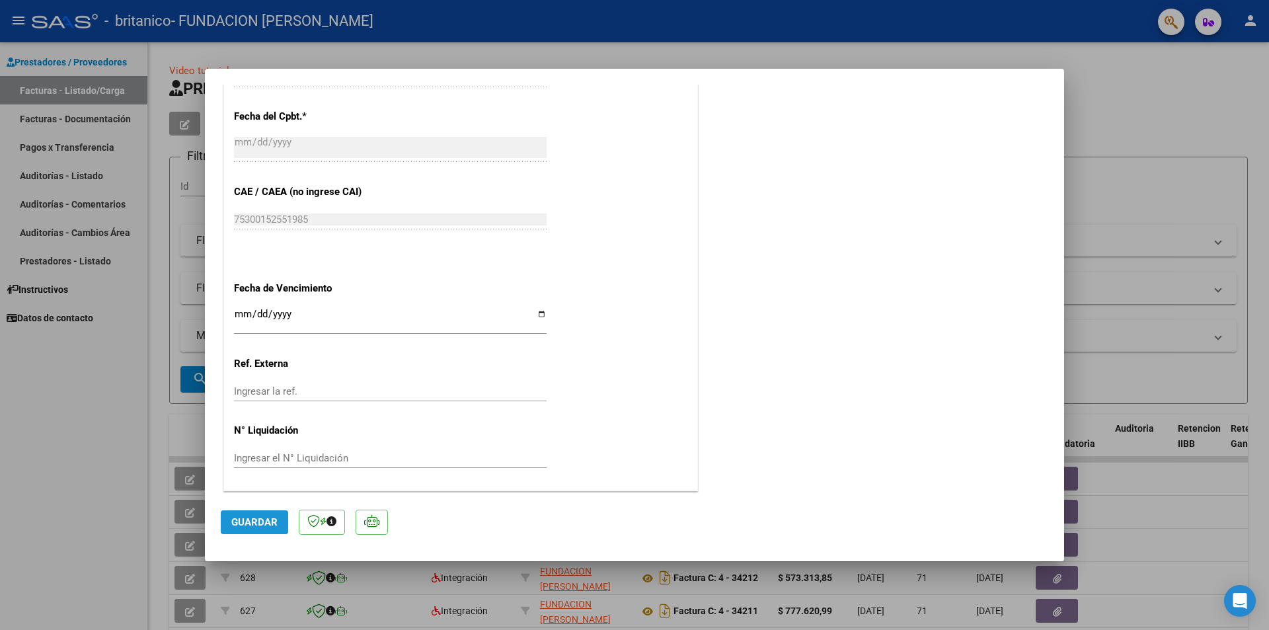
click at [257, 522] on span "Guardar" at bounding box center [254, 522] width 46 height 12
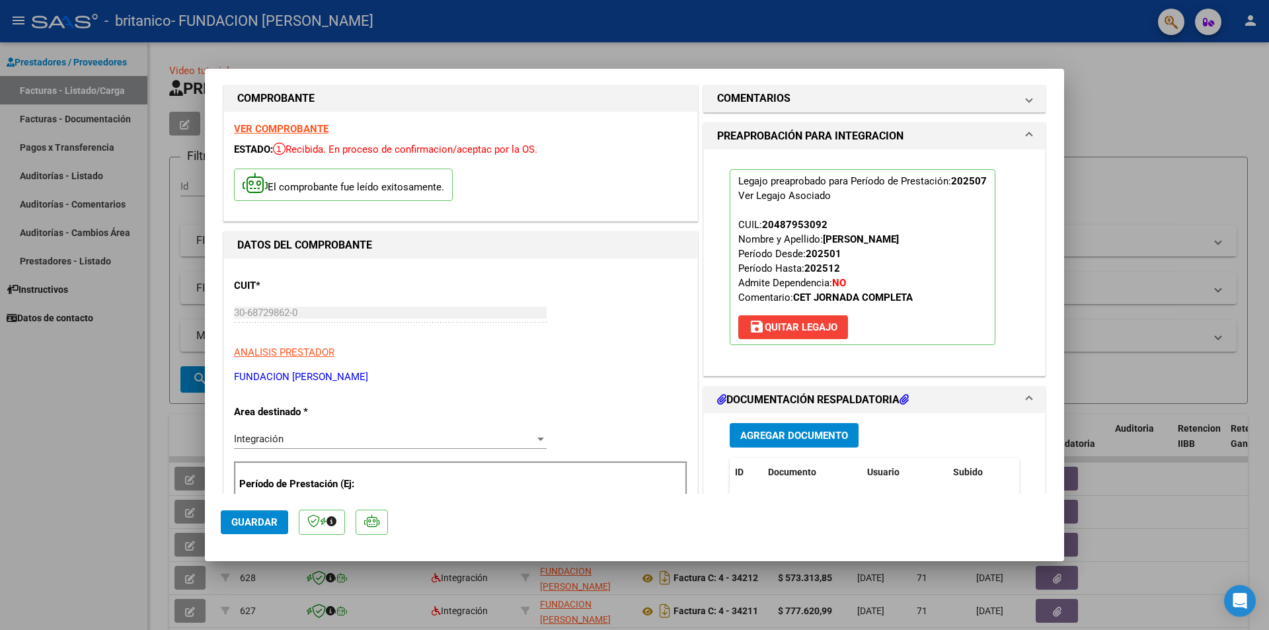
scroll to position [66, 0]
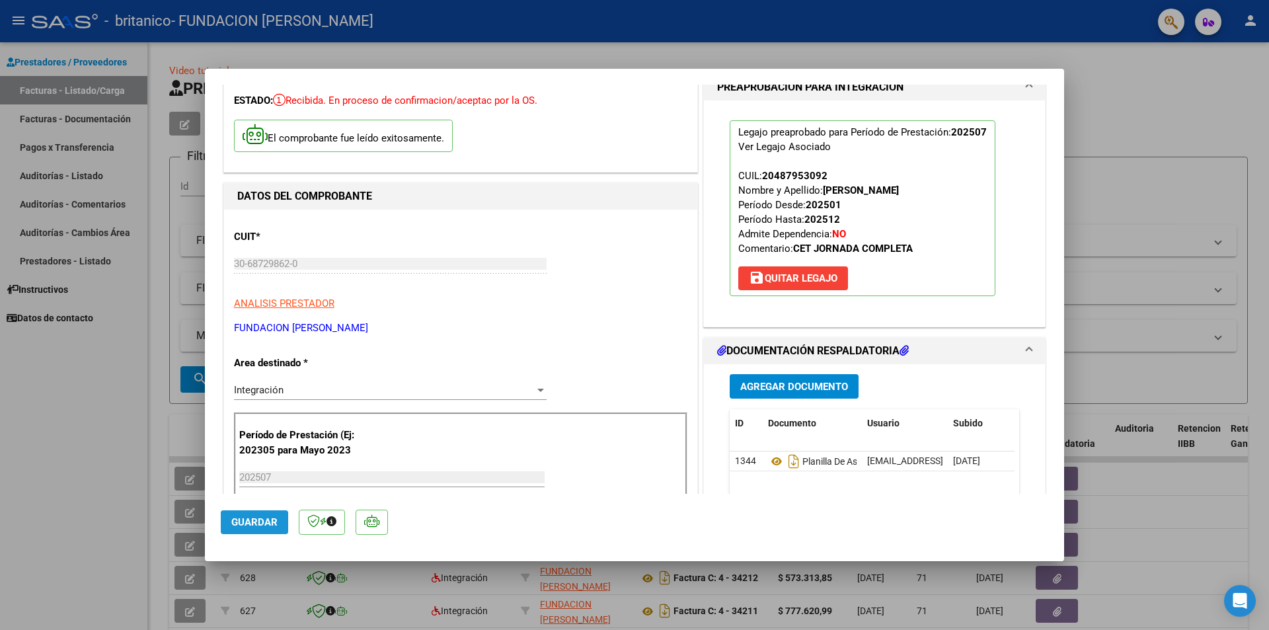
click at [257, 519] on span "Guardar" at bounding box center [254, 522] width 46 height 12
type input "$ 0,00"
